Goal: Contribute content: Add original content to the website for others to see

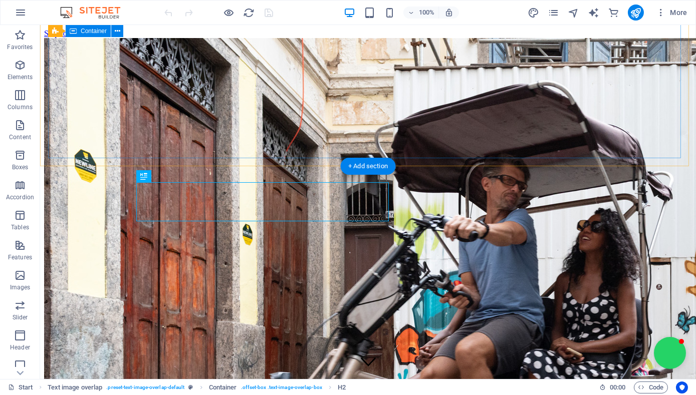
scroll to position [212, 0]
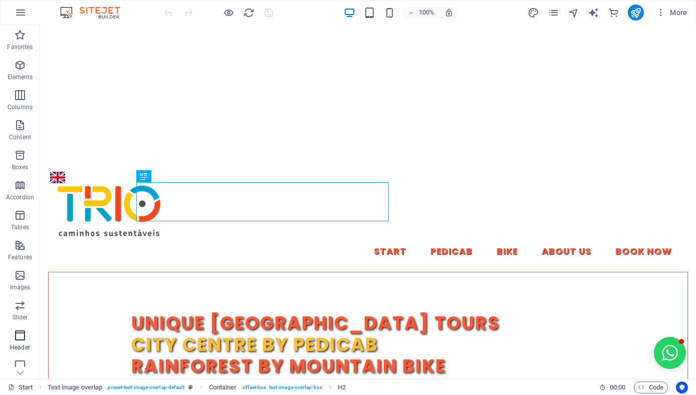
click at [23, 335] on icon "button" at bounding box center [20, 336] width 12 height 12
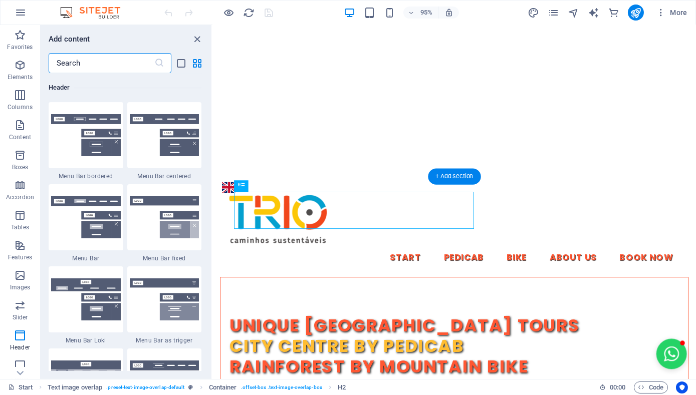
scroll to position [0, 0]
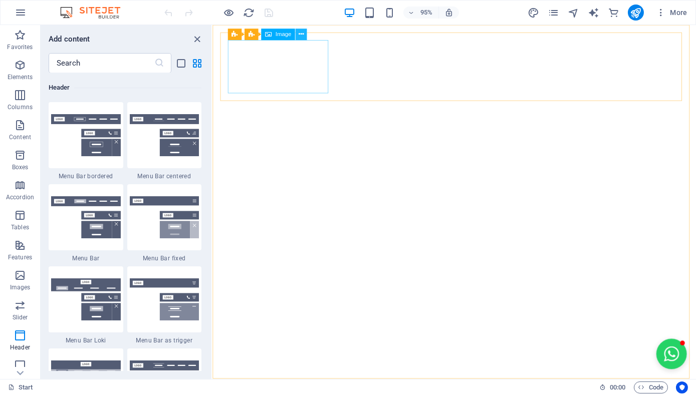
click at [302, 34] on icon at bounding box center [301, 35] width 5 height 10
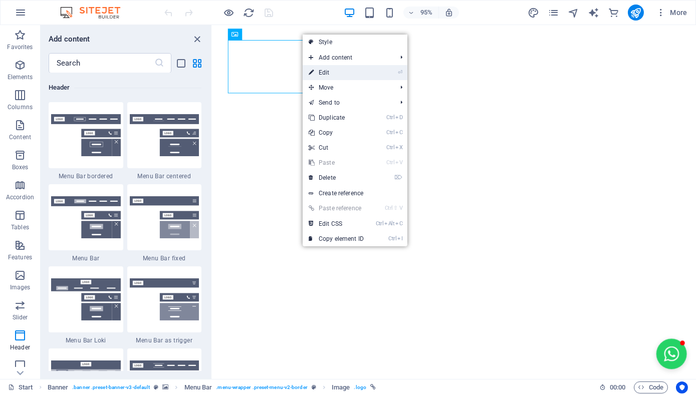
click at [329, 68] on link "⏎ Edit" at bounding box center [336, 72] width 67 height 15
select select "px"
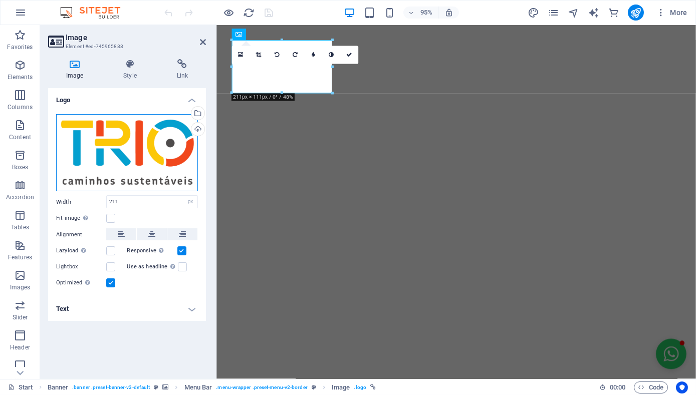
click at [158, 149] on div "Drag files here, click to choose files or select files from Files or our free s…" at bounding box center [127, 153] width 142 height 78
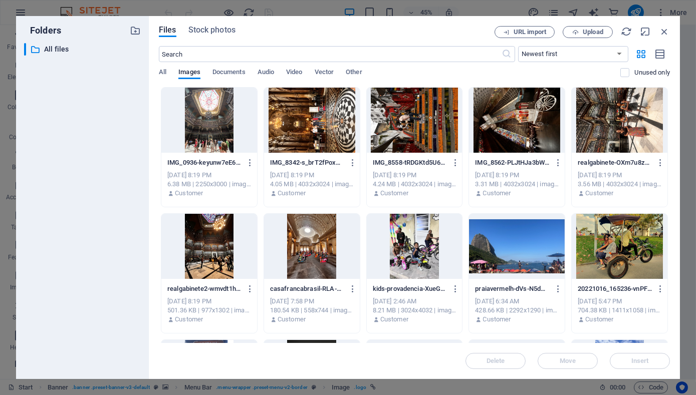
click at [158, 149] on div "Files Stock photos URL import Upload ​ Newest first Oldest first Name (A-Z) Nam…" at bounding box center [414, 197] width 531 height 363
click at [591, 35] on span "Upload" at bounding box center [593, 32] width 21 height 6
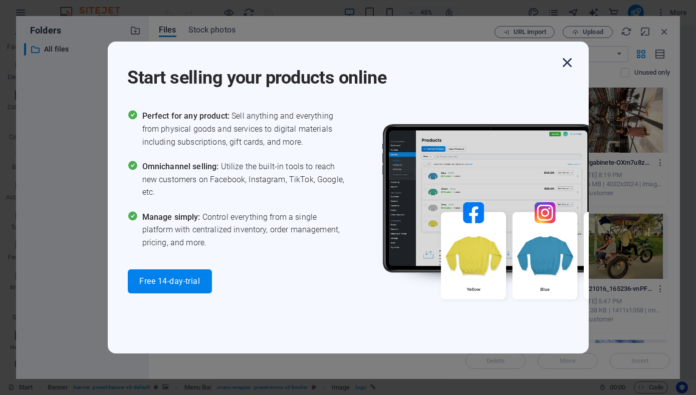
click at [569, 60] on icon "button" at bounding box center [568, 63] width 18 height 18
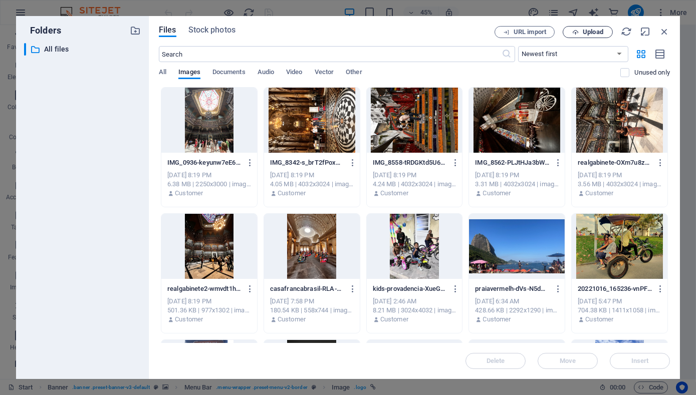
click at [588, 33] on span "Upload" at bounding box center [593, 32] width 21 height 6
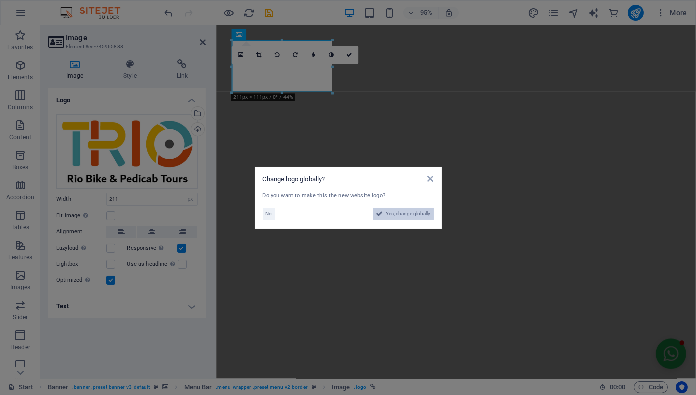
click at [405, 214] on span "Yes, change globally" at bounding box center [408, 214] width 45 height 12
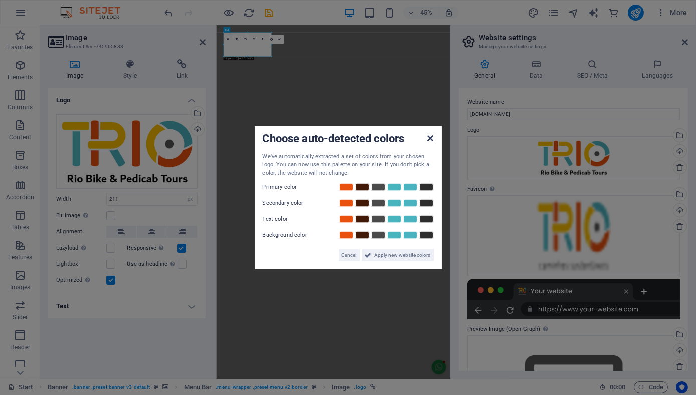
click at [429, 138] on icon at bounding box center [430, 138] width 6 height 8
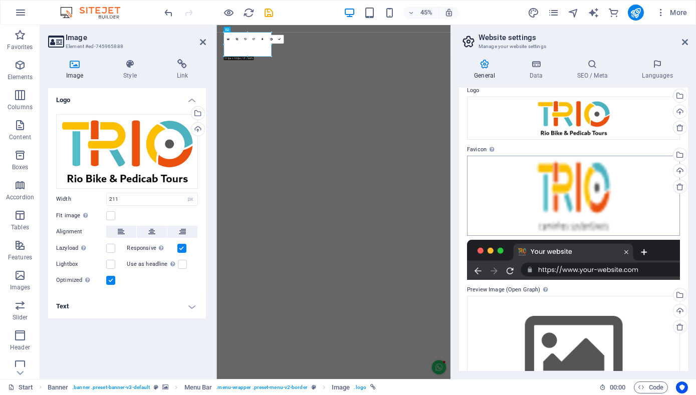
scroll to position [87, 0]
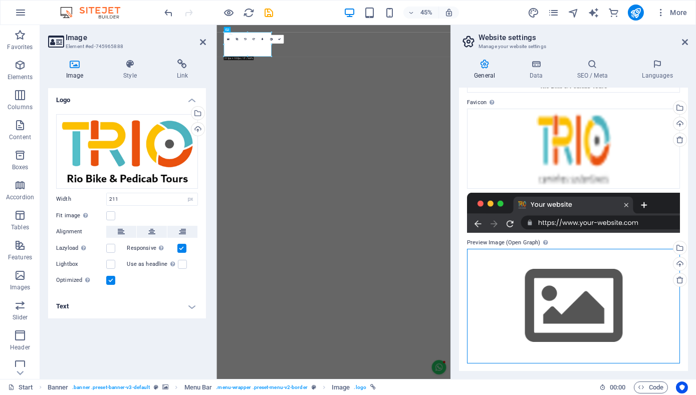
click at [563, 273] on div "Drag files here, click to choose files or select files from Files or our free s…" at bounding box center [573, 306] width 213 height 115
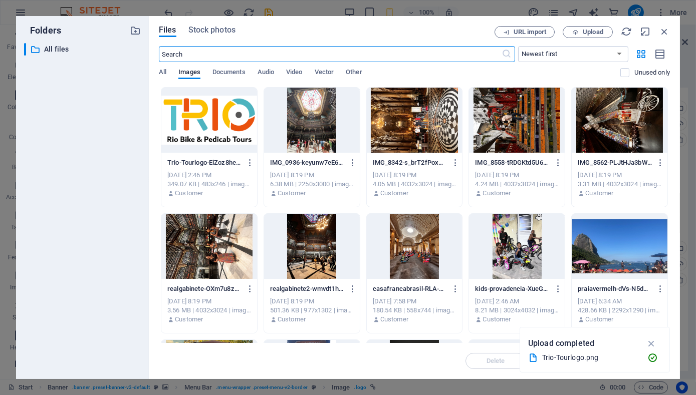
click at [218, 131] on div at bounding box center [209, 120] width 96 height 65
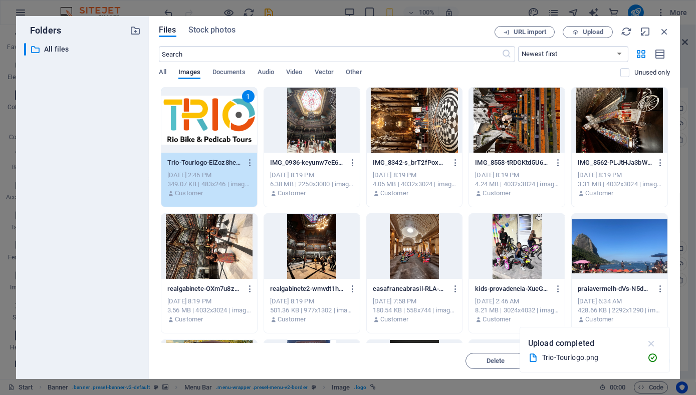
click at [649, 344] on icon "button" at bounding box center [652, 343] width 12 height 11
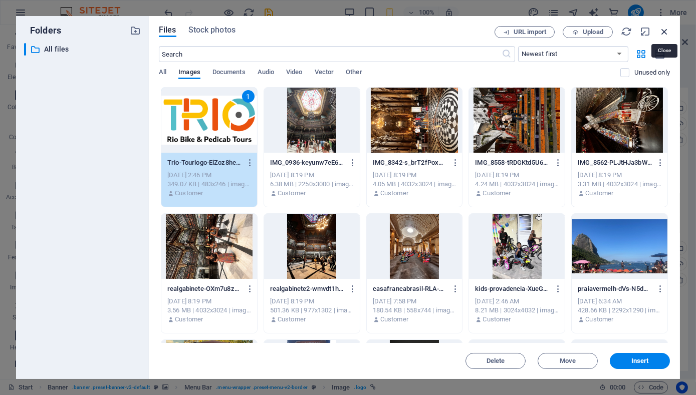
click at [666, 34] on icon "button" at bounding box center [664, 31] width 11 height 11
